Goal: Use online tool/utility: Utilize a website feature to perform a specific function

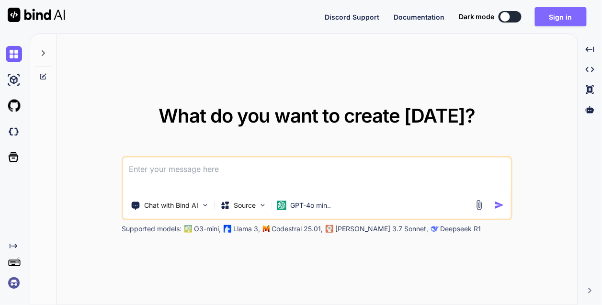
click at [554, 8] on button "Sign in" at bounding box center [561, 16] width 52 height 19
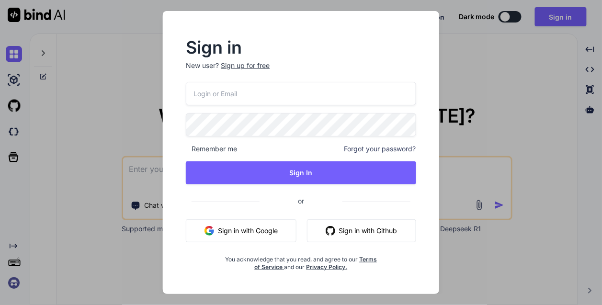
drag, startPoint x: 227, startPoint y: 233, endPoint x: 235, endPoint y: 238, distance: 9.2
click at [235, 238] on button "Sign in with Google" at bounding box center [241, 230] width 111 height 23
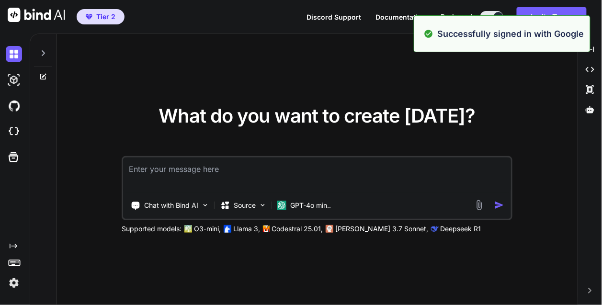
type textarea "x"
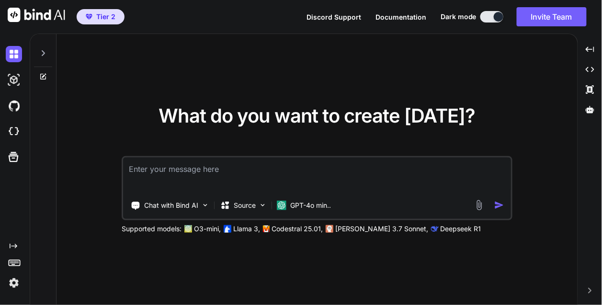
click at [302, 170] on textarea at bounding box center [317, 175] width 388 height 35
paste textarea "I'll create a beautiful and functional healing frequencies audio visualizer for…"
type textarea "I'll create a beautiful and functional healing frequencies audio visualizer for…"
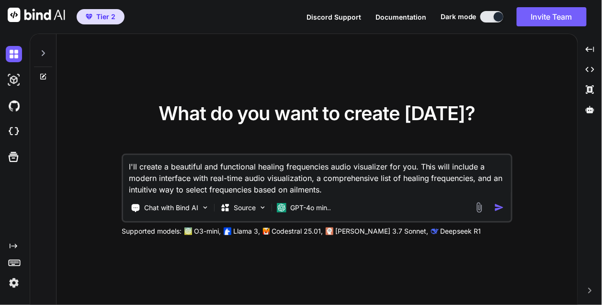
type textarea "x"
drag, startPoint x: 143, startPoint y: 164, endPoint x: 56, endPoint y: 175, distance: 87.4
click at [58, 175] on div "What do you want to create [DATE]? I'll create a beautiful and functional heali…" at bounding box center [317, 170] width 521 height 272
type textarea "Create a beautiful and functional healing frequencies audio visualizer for you.…"
type textarea "x"
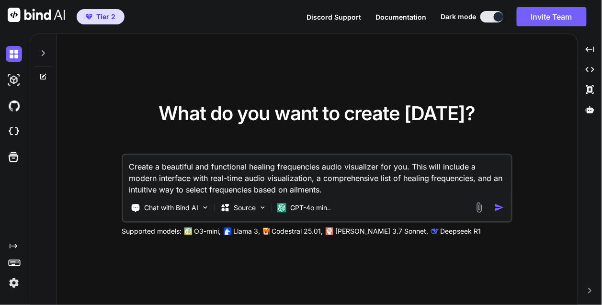
drag, startPoint x: 406, startPoint y: 168, endPoint x: 392, endPoint y: 170, distance: 14.9
click at [392, 170] on textarea "Create a beautiful and functional healing frequencies audio visualizer for you.…" at bounding box center [317, 175] width 388 height 40
type textarea "Create a beautiful and functional healing frequencies audio visualizer form. Th…"
type textarea "x"
type textarea "Create a beautiful and functional healing frequencies audio visualizer forme. T…"
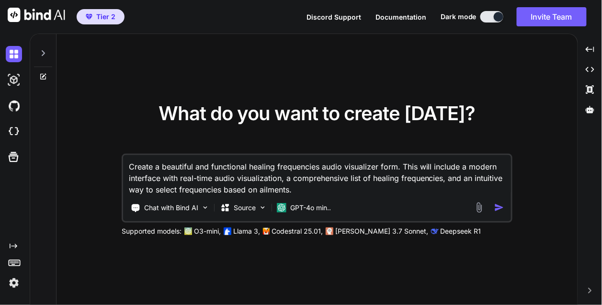
type textarea "x"
click at [285, 181] on textarea "Create a beautiful and functional healing frequencies audio visualizer forme. T…" at bounding box center [317, 175] width 388 height 40
click at [390, 164] on textarea "Create a beautiful and functional healing frequencies audio visualizer forme. T…" at bounding box center [317, 175] width 388 height 40
paste textarea
type textarea "Create a beautiful and functional healing frequencies audio visualizer for me. …"
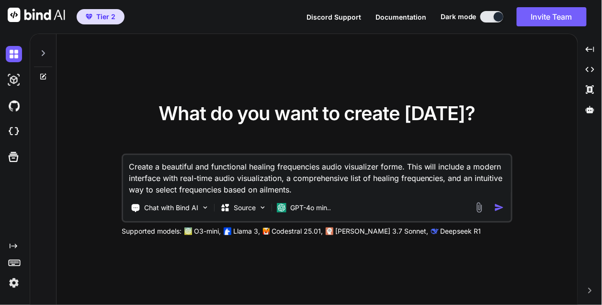
type textarea "x"
drag, startPoint x: 426, startPoint y: 166, endPoint x: 414, endPoint y: 167, distance: 12.0
drag, startPoint x: 414, startPoint y: 167, endPoint x: 402, endPoint y: 161, distance: 13.5
click at [402, 161] on textarea "Create a beautiful and functional healing frequencies audio visualizer for me. …" at bounding box center [317, 175] width 388 height 40
click at [439, 167] on textarea "Create a beautiful and functional healing frequencies audio visualizer for me. …" at bounding box center [317, 175] width 388 height 40
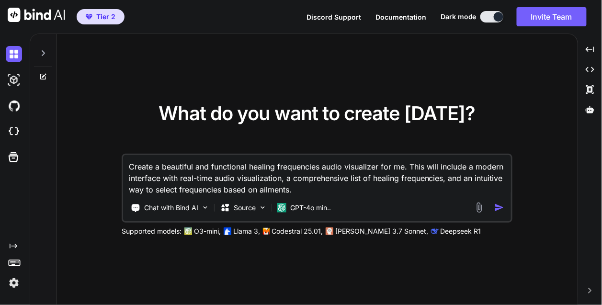
type textarea "Create a beautiful and functional healing frequencies audio visualizer for me. …"
type textarea "x"
type textarea "Create a beautiful and functional healing frequencies audio visualizer for me. …"
type textarea "x"
type textarea "Create a beautiful and functional healing frequencies audio visualizer for me. …"
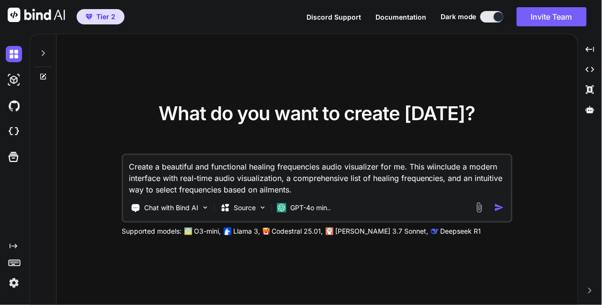
type textarea "x"
type textarea "Create a beautiful and functional healing frequencies audio visualizer for me. …"
type textarea "x"
type textarea "Create a beautiful and functional healing frequencies audio visualizer for me. …"
type textarea "x"
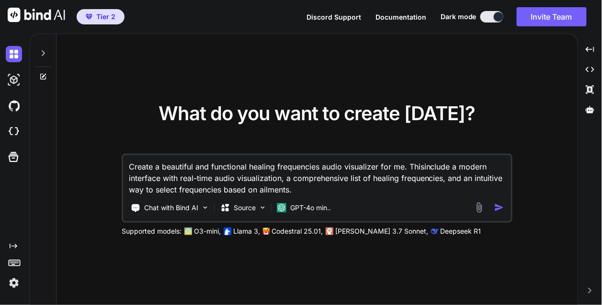
type textarea "Create a beautiful and functional healing frequencies audio visualizer for me. …"
type textarea "x"
type textarea "Create a beautiful and functional healing frequencies audio visualizer for me. …"
type textarea "x"
type textarea "Create a beautiful and functional healing frequencies audio visualizer for me. …"
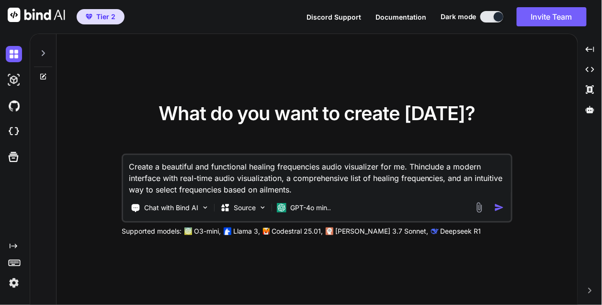
type textarea "x"
type textarea "Create a beautiful and functional healing frequencies audio visualizer for me. …"
type textarea "x"
click at [292, 180] on textarea "Create a beautiful and functional healing frequencies audio visualizer for me. …" at bounding box center [317, 175] width 388 height 40
type textarea "Create a beautiful and functional healing frequencies audio visualizer for me. …"
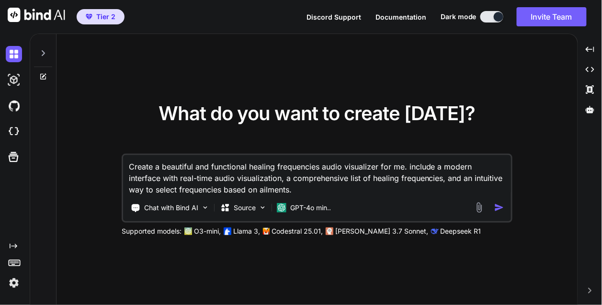
type textarea "x"
type textarea "Create a beautiful and functional healing frequencies audio visualizer for me. …"
type textarea "x"
type textarea "Create a beautiful and functional healing frequencies audio visualizer for me. …"
type textarea "x"
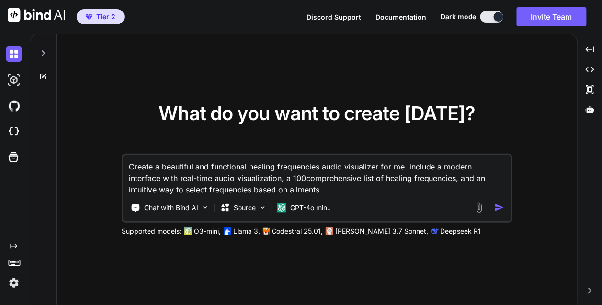
type textarea "Create a beautiful and functional healing frequencies audio visualizer for me. …"
type textarea "x"
paste textarea
type textarea "Create a beautiful and functional healing frequencies audio visualizer for me. …"
type textarea "x"
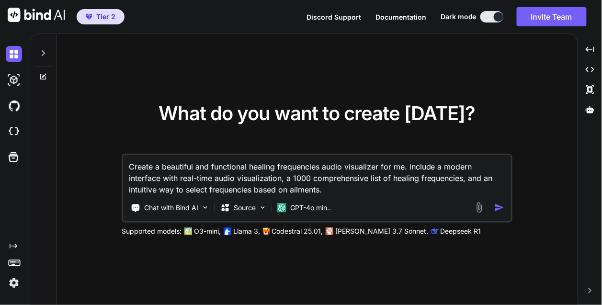
type textarea "Create a beautiful and functional healing frequencies audio visualizer for me. …"
type textarea "x"
type textarea "Create a beautiful and functional healing frequencies audio visualizer for me. …"
type textarea "x"
type textarea "Create a beautiful and functional healing frequencies audio visualizer for me. …"
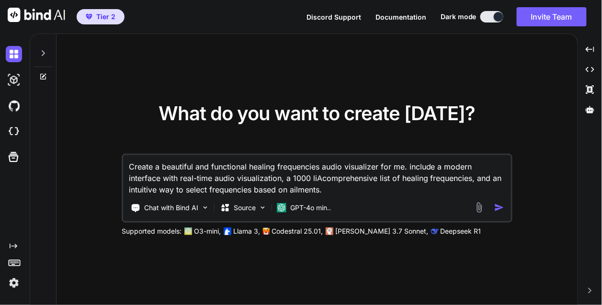
type textarea "x"
type textarea "Create a beautiful and functional healing frequencies audio visualizer for me. …"
type textarea "x"
type textarea "Create a beautiful and functional healing frequencies audio visualizer for me. …"
type textarea "x"
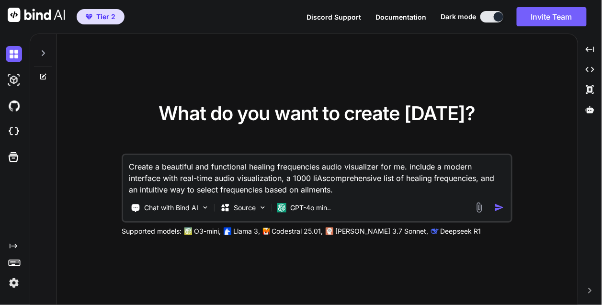
type textarea "Create a beautiful and functional healing frequencies audio visualizer for me. …"
type textarea "x"
type textarea "Create a beautiful and functional healing frequencies audio visualizer for me. …"
type textarea "x"
type textarea "Create a beautiful and functional healing frequencies audio visualizer for me. …"
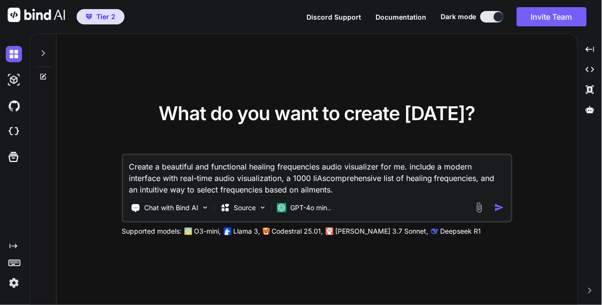
type textarea "x"
type textarea "Create a beautiful and functional healing frequencies audio visualizer for me. …"
type textarea "x"
type textarea "Create a beautiful and functional healing frequencies audio visualizer for me. …"
type textarea "x"
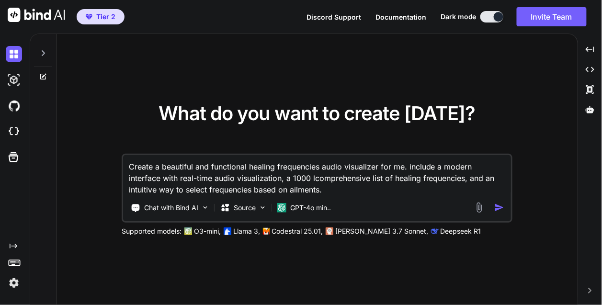
type textarea "Create a beautiful and functional healing frequencies audio visualizer for me. …"
type textarea "x"
click at [330, 189] on textarea "Create a beautiful and functional healing frequencies audio visualizer for me. …" at bounding box center [317, 175] width 388 height 40
type textarea "Create a beautiful and functional healing frequencies audio visualizer for me. …"
type textarea "x"
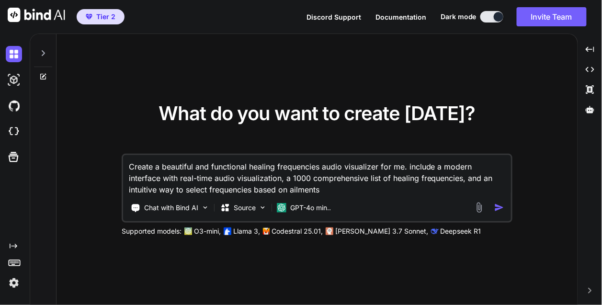
type textarea "Create a beautiful and functional healing frequencies audio visualizer for me. …"
type textarea "x"
type textarea "Create a beautiful and functional healing frequencies audio visualizer for me. …"
type textarea "x"
type textarea "Create a beautiful and functional healing frequencies audio visualizer for me. …"
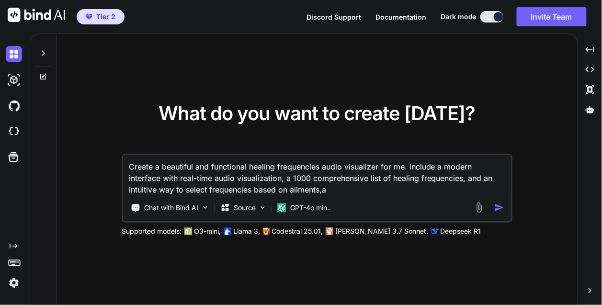
type textarea "x"
type textarea "Create a beautiful and functional healing frequencies audio visualizer for me. …"
type textarea "x"
type textarea "Create a beautiful and functional healing frequencies audio visualizer for me. …"
type textarea "x"
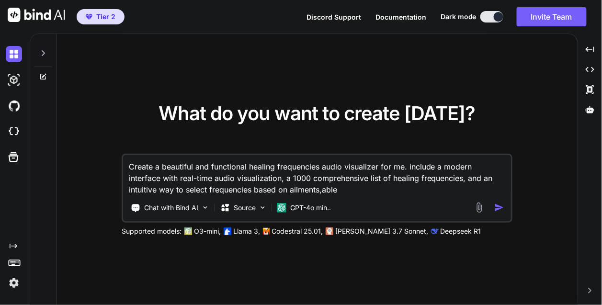
click at [323, 189] on textarea "Create a beautiful and functional healing frequencies audio visualizer for me. …" at bounding box center [317, 175] width 388 height 40
paste textarea
type textarea "Create a beautiful and functional healing frequencies audio visualizer for me. …"
type textarea "x"
type textarea "Create a beautiful and functional healing frequencies audio visualizer for me. …"
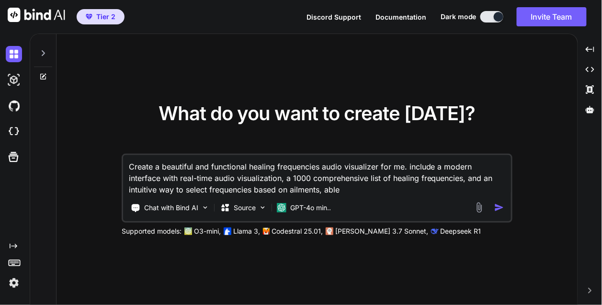
type textarea "x"
paste textarea
type textarea "Create a beautiful and functional healing frequencies audio visualizer for me. …"
type textarea "x"
type textarea "Create a beautiful and functional healing frequencies audio visualizer for me. …"
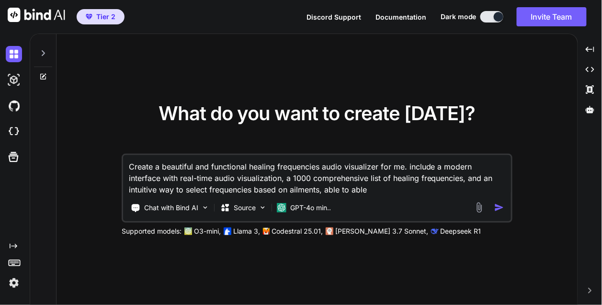
type textarea "x"
type textarea "Create a beautiful and functional healing frequencies audio visualizer for me. …"
type textarea "x"
type textarea "Create a beautiful and functional healing frequencies audio visualizer for me. …"
type textarea "x"
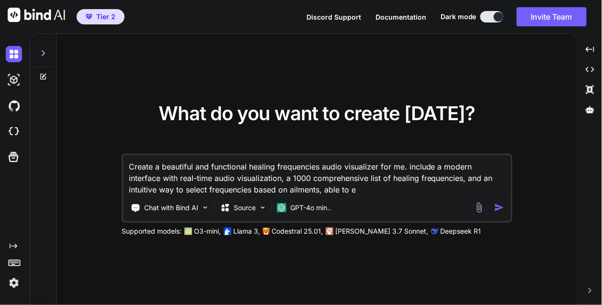
type textarea "Create a beautiful and functional healing frequencies audio visualizer for me. …"
type textarea "x"
type textarea "Create a beautiful and functional healing frequencies audio visualizer for me. …"
type textarea "x"
type textarea "Create a beautiful and functional healing frequencies audio visualizer for me. …"
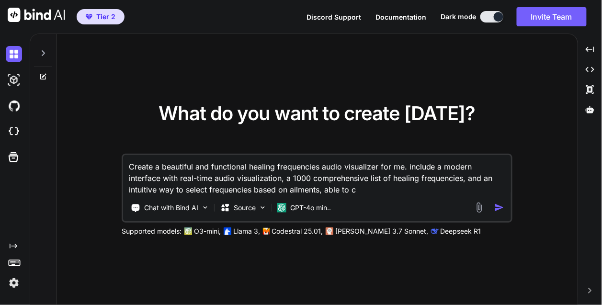
type textarea "x"
type textarea "Create a beautiful and functional healing frequencies audio visualizer for me. …"
type textarea "x"
type textarea "Create a beautiful and functional healing frequencies audio visualizer for me. …"
type textarea "x"
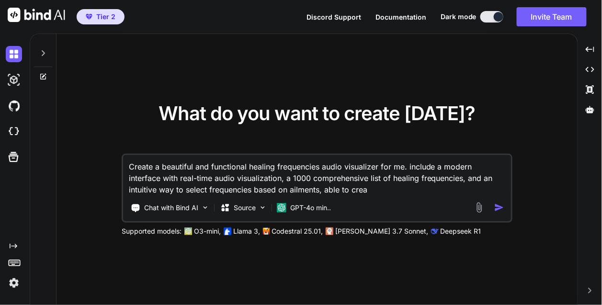
type textarea "Create a beautiful and functional healing frequencies audio visualizer for me. …"
type textarea "x"
type textarea "Create a beautiful and functional healing frequencies audio visualizer for me. …"
type textarea "x"
type textarea "Create a beautiful and functional healing frequencies audio visualizer for me. …"
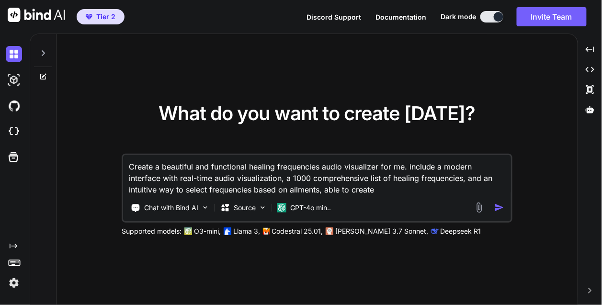
type textarea "x"
type textarea "Create a beautiful and functional healing frequencies audio visualizer for me. …"
type textarea "x"
type textarea "Create a beautiful and functional healing frequencies audio visualizer for me. …"
type textarea "x"
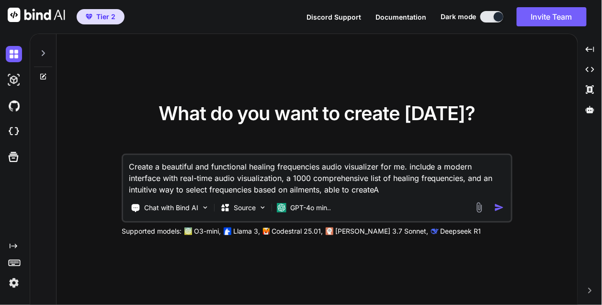
type textarea "Create a beautiful and functional healing frequencies audio visualizer for me. …"
type textarea "x"
paste textarea
type textarea "Create a beautiful and functional healing frequencies audio visualizer for me. …"
type textarea "x"
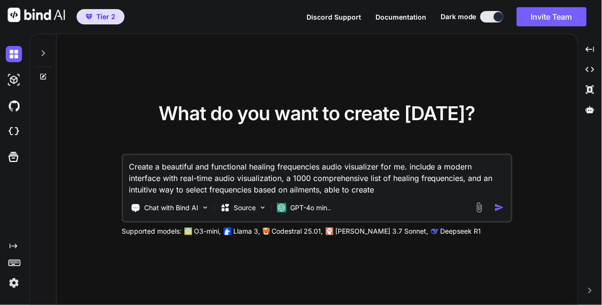
type textarea "Create a beautiful and functional healing frequencies audio visualizer for me. …"
type textarea "x"
paste textarea
type textarea "Create a beautiful and functional healing frequencies audio visualizer for me. …"
type textarea "x"
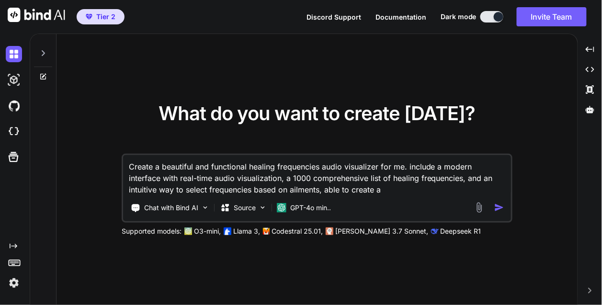
type textarea "Create a beautiful and functional healing frequencies audio visualizer for me. …"
type textarea "x"
type textarea "Create a beautiful and functional healing frequencies audio visualizer for me. …"
type textarea "x"
type textarea "Create a beautiful and functional healing frequencies audio visualizer for me. …"
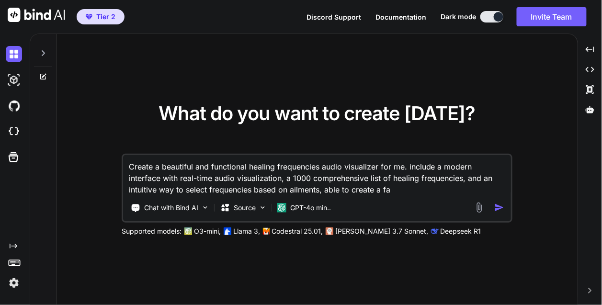
type textarea "x"
type textarea "Create a beautiful and functional healing frequencies audio visualizer for me. …"
type textarea "x"
type textarea "Create a beautiful and functional healing frequencies audio visualizer for me. …"
type textarea "x"
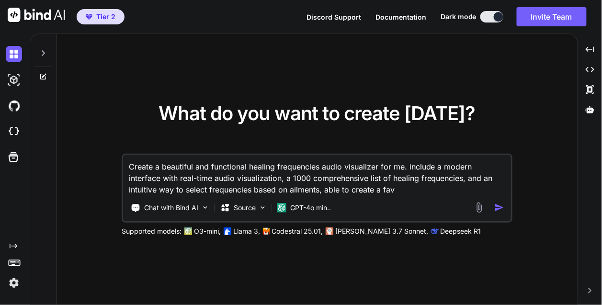
type textarea "Create a beautiful and functional healing frequencies audio visualizer for me. …"
type textarea "x"
type textarea "Create a beautiful and functional healing frequencies audio visualizer for me. …"
type textarea "x"
type textarea "Create a beautiful and functional healing frequencies audio visualizer for me. …"
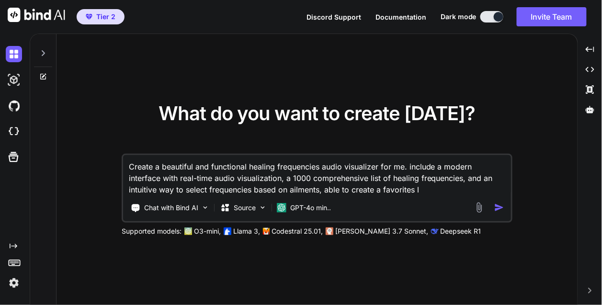
type textarea "x"
type textarea "Create a beautiful and functional healing frequencies audio visualizer for me. …"
type textarea "x"
type textarea "Create a beautiful and functional healing frequencies audio visualizer for me. …"
type textarea "x"
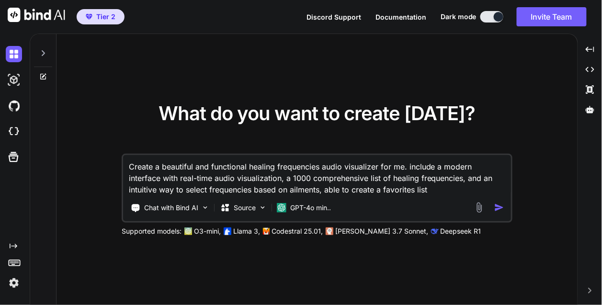
type textarea "Create a beautiful and functional healing frequencies audio visualizer for me. …"
type textarea "x"
type textarea "Create a beautiful and functional healing frequencies audio visualizer for me. …"
type textarea "x"
type textarea "Create a beautiful and functional healing frequencies audio visualizer for me. …"
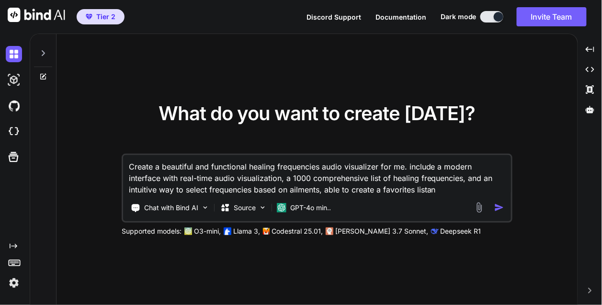
type textarea "x"
type textarea "Create a beautiful and functional healing frequencies audio visualizer for me. …"
type textarea "x"
type textarea "Create a beautiful and functional healing frequencies audio visualizer for me. …"
type textarea "x"
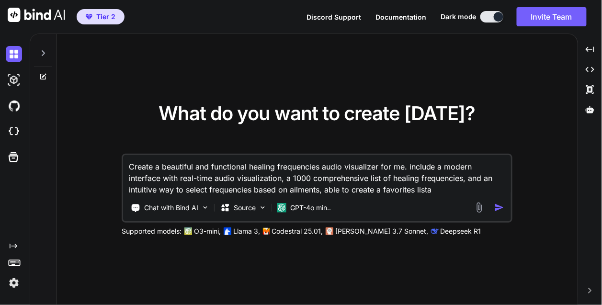
type textarea "Create a beautiful and functional healing frequencies audio visualizer for me. …"
type textarea "x"
paste textarea
type textarea "Create a beautiful and functional healing frequencies audio visualizer for me. …"
type textarea "x"
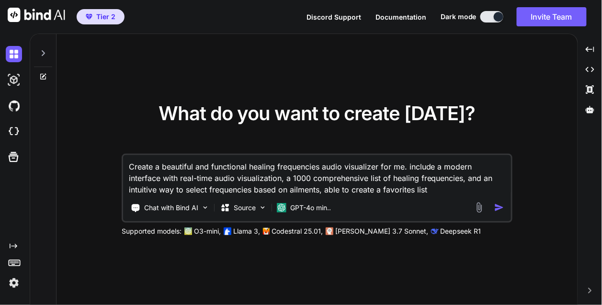
type textarea "Create a beautiful and functional healing frequencies audio visualizer for me. …"
type textarea "x"
type textarea "Create a beautiful and functional healing frequencies audio visualizer for me. …"
type textarea "x"
type textarea "Create a beautiful and functional healing frequencies audio visualizer for me. …"
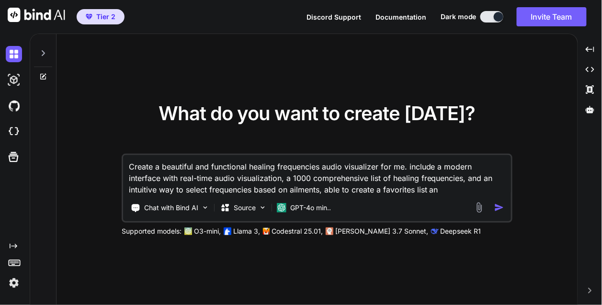
type textarea "x"
paste textarea
type textarea "Create a beautiful and functional healing frequencies audio visualizer for me. …"
type textarea "x"
type textarea "Create a beautiful and functional healing frequencies audio visualizer for me. …"
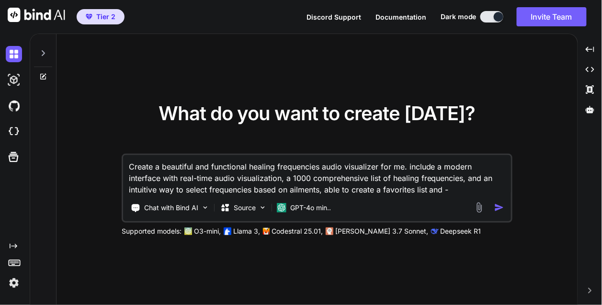
type textarea "x"
type textarea "Create a beautiful and functional healing frequencies audio visualizer for me. …"
type textarea "x"
type textarea "Create a beautiful and functional healing frequencies audio visualizer for me. …"
type textarea "x"
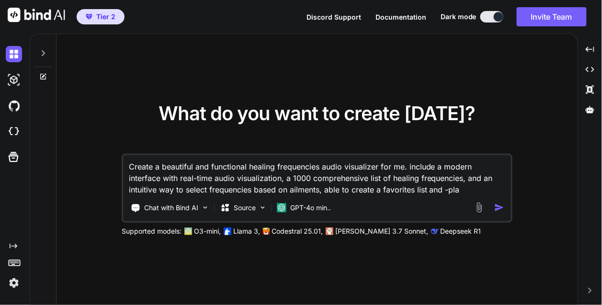
type textarea "Create a beautiful and functional healing frequencies audio visualizer for me. …"
type textarea "x"
paste textarea
type textarea "Create a beautiful and functional healing frequencies audio visualizer for me. …"
type textarea "x"
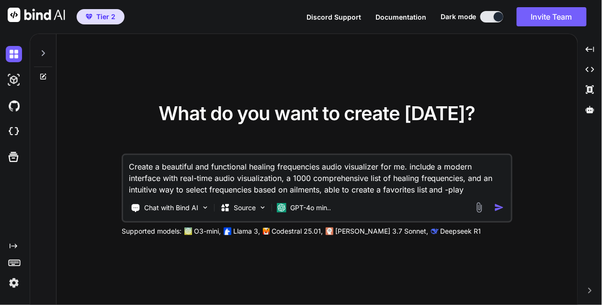
type textarea "Create a beautiful and functional healing frequencies audio visualizer for me. …"
type textarea "x"
type textarea "Create a beautiful and functional healing frequencies audio visualizer for me. …"
type textarea "x"
type textarea "Create a beautiful and functional healing frequencies audio visualizer for me. …"
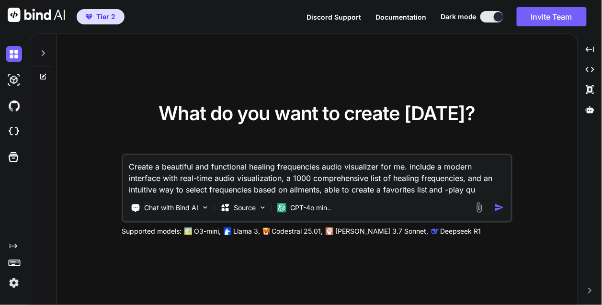
type textarea "x"
type textarea "Create a beautiful and functional healing frequencies audio visualizer for me. …"
type textarea "x"
type textarea "Create a beautiful and functional healing frequencies audio visualizer for me. …"
type textarea "x"
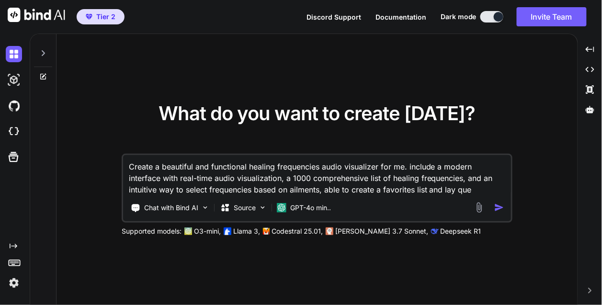
click at [480, 193] on textarea "Create a beautiful and functional healing frequencies audio visualizer for me. …" at bounding box center [317, 175] width 388 height 40
type textarea "Create a beautiful and functional healing frequencies audio visualizer for me. …"
type textarea "x"
type textarea "Create a beautiful and functional healing frequencies audio visualizer for me. …"
type textarea "x"
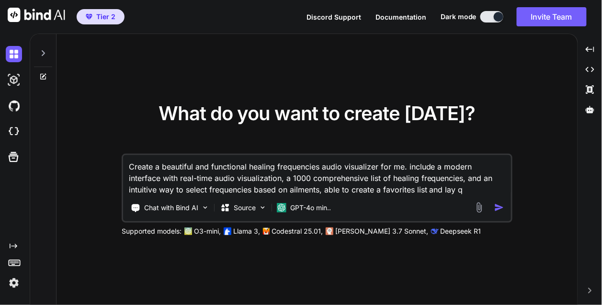
type textarea "Create a beautiful and functional healing frequencies audio visualizer for me. …"
type textarea "x"
type textarea "Create a beautiful and functional healing frequencies audio visualizer for me. …"
type textarea "x"
type textarea "Create a beautiful and functional healing frequencies audio visualizer for me. …"
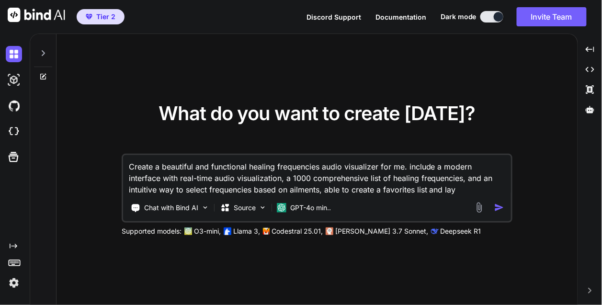
type textarea "x"
type textarea "Create a beautiful and functional healing frequencies audio visualizer for me. …"
type textarea "x"
type textarea "Create a beautiful and functional healing frequencies audio visualizer for me. …"
type textarea "x"
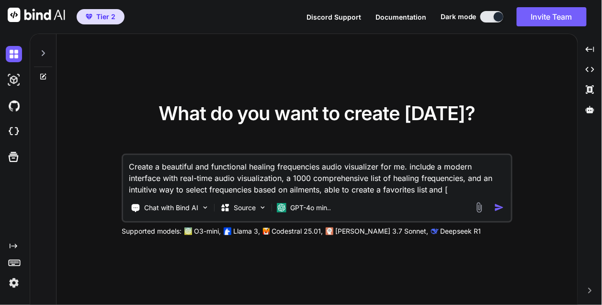
type textarea "Create a beautiful and functional healing frequencies audio visualizer for me. …"
type textarea "x"
type textarea "Create a beautiful and functional healing frequencies audio visualizer for me. …"
type textarea "x"
type textarea "Create a beautiful and functional healing frequencies audio visualizer for me. …"
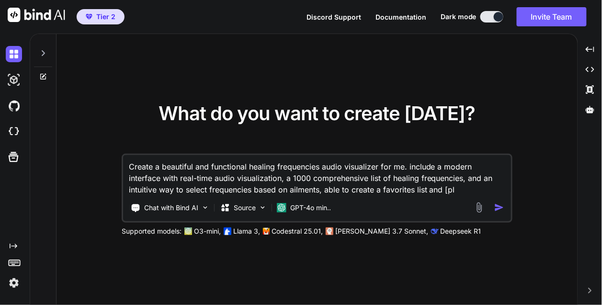
type textarea "x"
type textarea "Create a beautiful and functional healing frequencies audio visualizer for me. …"
type textarea "x"
type textarea "Create a beautiful and functional healing frequencies audio visualizer for me. …"
type textarea "x"
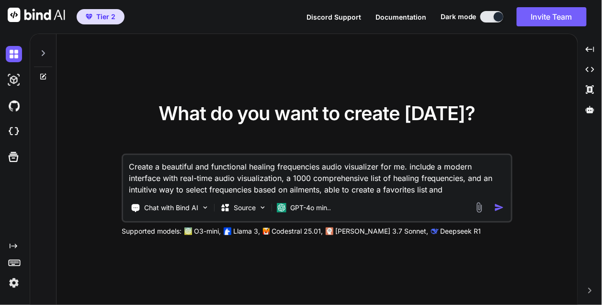
type textarea "Create a beautiful and functional healing frequencies audio visualizer for me. …"
click at [501, 214] on div "Chat with Bind AI Source GPT-4o min.." at bounding box center [315, 207] width 385 height 19
click at [500, 209] on img "button" at bounding box center [500, 208] width 10 height 10
click at [45, 52] on icon at bounding box center [43, 53] width 8 height 8
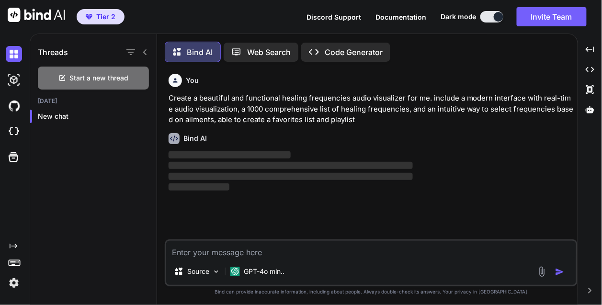
scroll to position [4, 0]
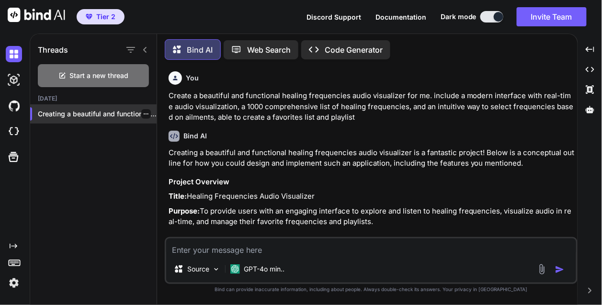
click at [104, 109] on p "Creating a beautiful and functional heal..." at bounding box center [97, 114] width 119 height 10
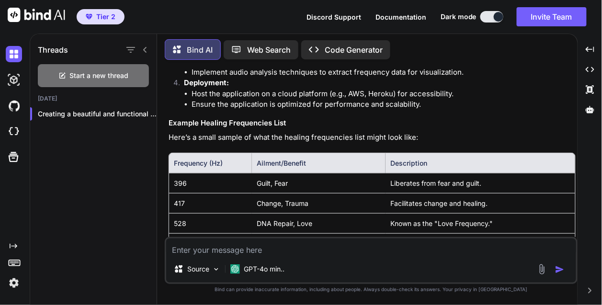
scroll to position [592, 0]
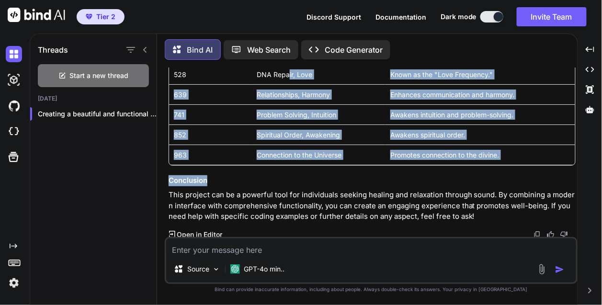
scroll to position [739, 0]
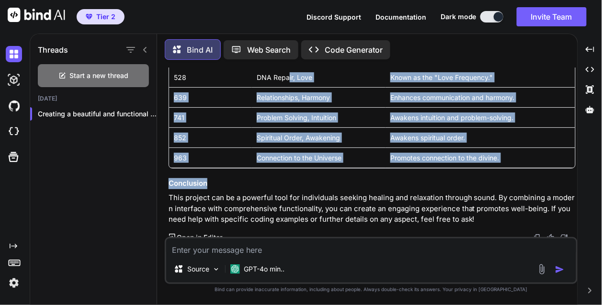
click at [323, 117] on td "Problem Solving, Intuition" at bounding box center [319, 117] width 134 height 20
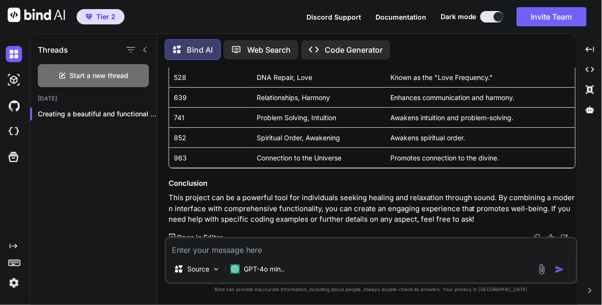
click at [345, 51] on p "Code Generator" at bounding box center [354, 50] width 58 height 12
click at [357, 51] on p "Code Generator" at bounding box center [354, 50] width 58 height 12
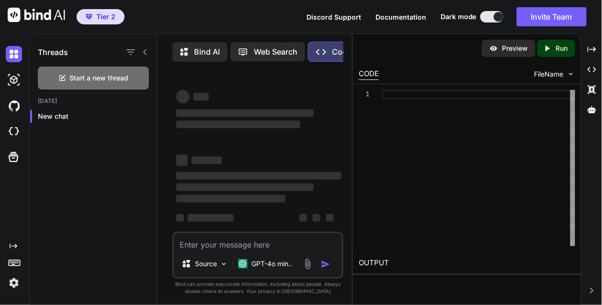
click at [219, 58] on div "Bind AI" at bounding box center [200, 52] width 55 height 20
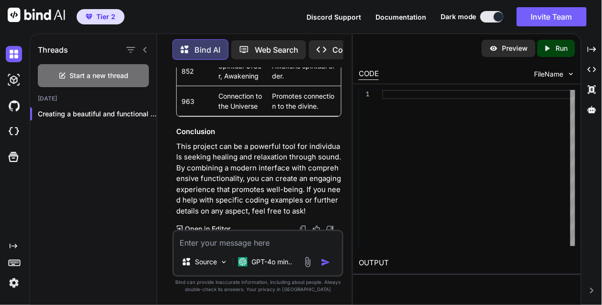
scroll to position [0, 54]
click at [555, 45] on icon "Created with Pixso." at bounding box center [549, 48] width 12 height 9
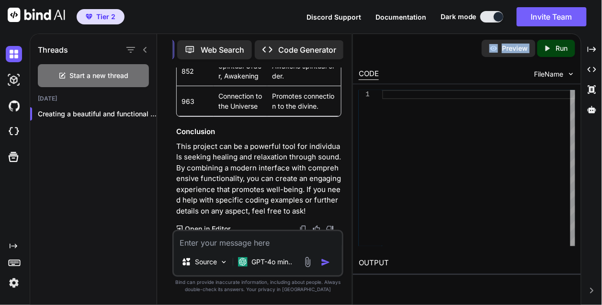
drag, startPoint x: 551, startPoint y: 50, endPoint x: 382, endPoint y: 67, distance: 170.0
click at [382, 67] on div "Preview Created with Pixso. Run CODE FileName 1 OUTPUT" at bounding box center [467, 157] width 228 height 247
click at [212, 47] on p "Web Search" at bounding box center [223, 50] width 44 height 12
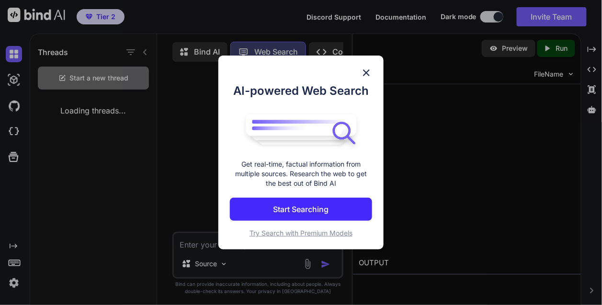
scroll to position [3, 0]
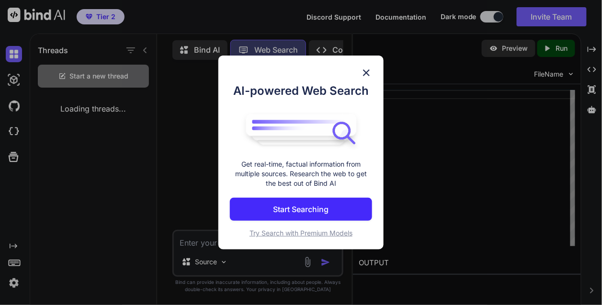
click at [439, 121] on div "AI-powered Web Search Get real-time, factual information from multiple sources.…" at bounding box center [301, 152] width 602 height 305
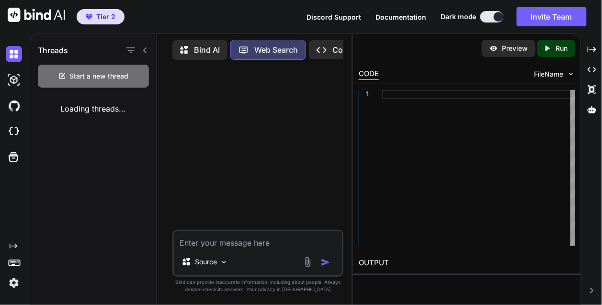
click at [197, 53] on p "Bind AI" at bounding box center [207, 50] width 26 height 12
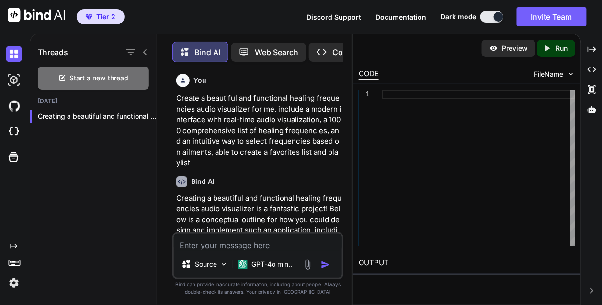
scroll to position [4, 0]
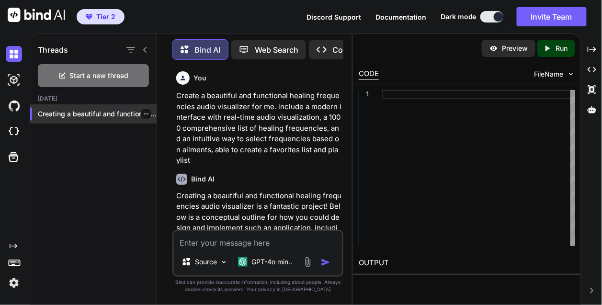
click at [113, 109] on p "Creating a beautiful and functional healing frequencies..." at bounding box center [97, 114] width 119 height 10
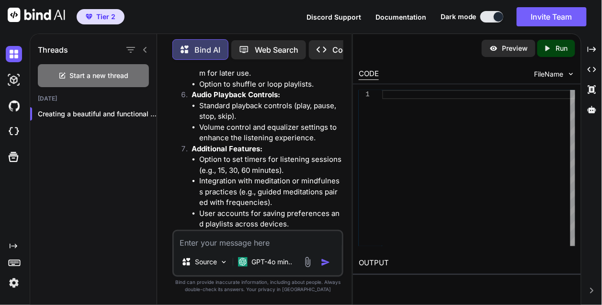
scroll to position [701, 0]
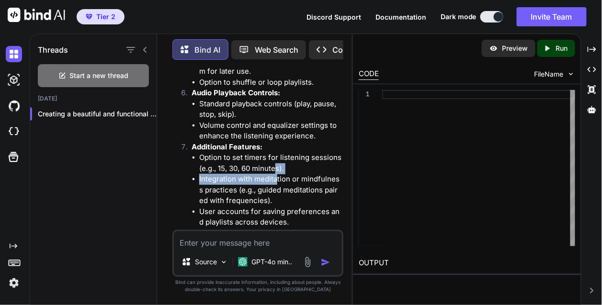
click at [277, 152] on ul "Option to set timers for listening sessions (e.g., 15, 30, 60 minutes). Integra…" at bounding box center [267, 190] width 150 height 76
click at [329, 46] on icon "Created with Pixso." at bounding box center [325, 50] width 16 height 10
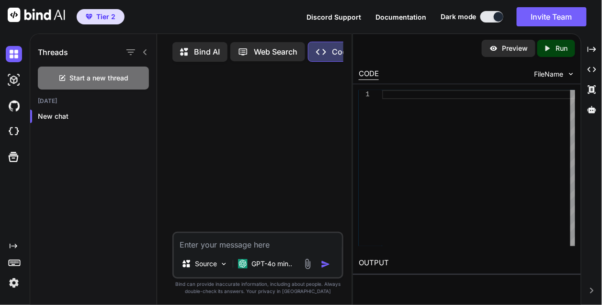
scroll to position [0, 54]
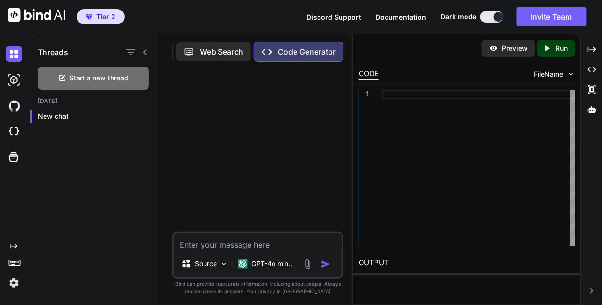
click at [297, 47] on p "Code Generator" at bounding box center [307, 52] width 58 height 12
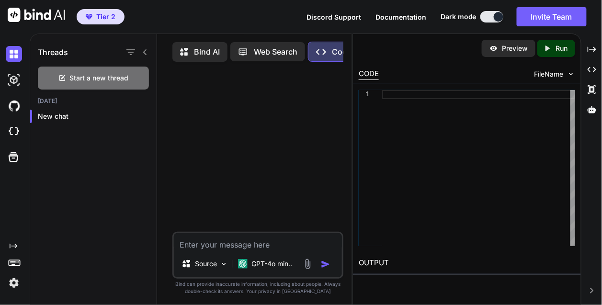
click at [202, 48] on p "Bind AI" at bounding box center [207, 52] width 26 height 12
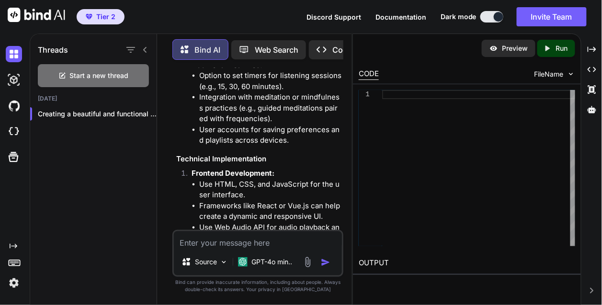
scroll to position [843, 0]
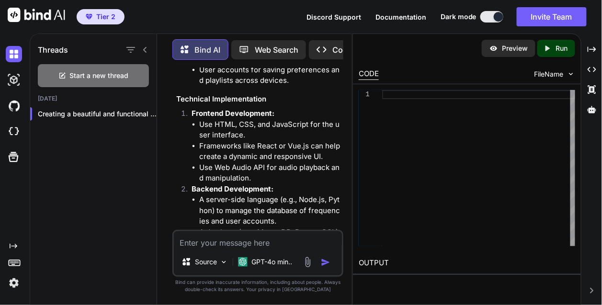
drag, startPoint x: 285, startPoint y: 156, endPoint x: 261, endPoint y: 180, distance: 33.6
click at [261, 195] on li "A server-side language (e.g., Node.js, Python) to manage the database of freque…" at bounding box center [270, 211] width 142 height 33
